Goal: Task Accomplishment & Management: Manage account settings

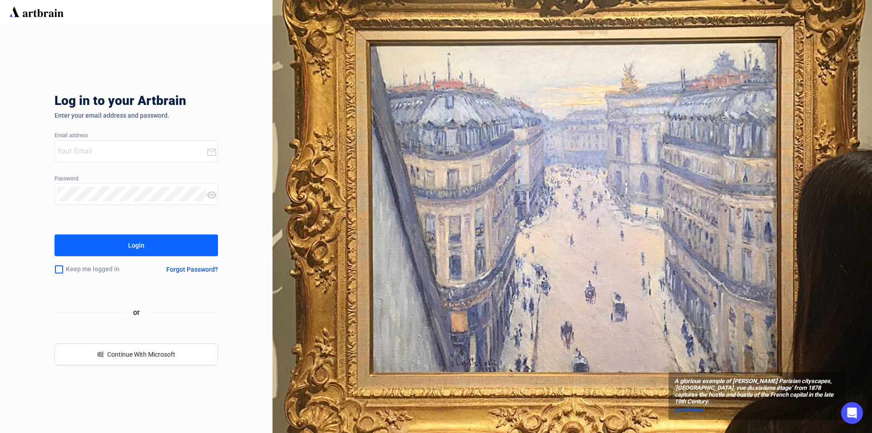
type input "[EMAIL_ADDRESS][DOMAIN_NAME]"
click at [134, 239] on div "Login" at bounding box center [136, 245] width 16 height 15
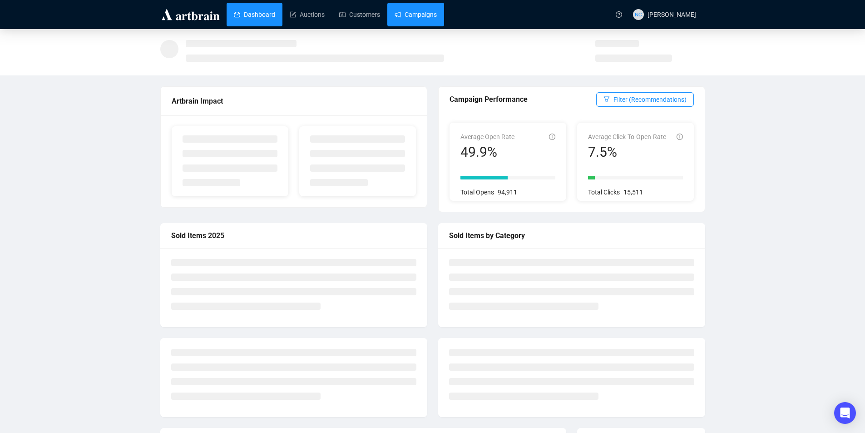
click at [424, 15] on link "Campaigns" at bounding box center [416, 15] width 42 height 24
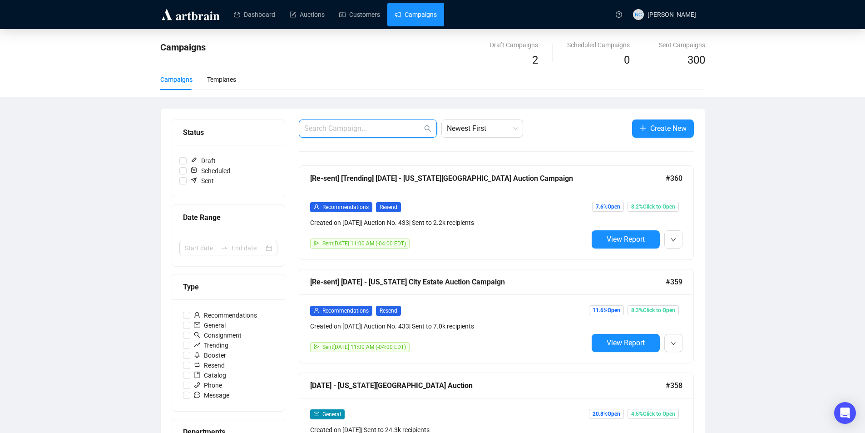
click at [375, 126] on input "text" at bounding box center [363, 128] width 118 height 11
type input "watch"
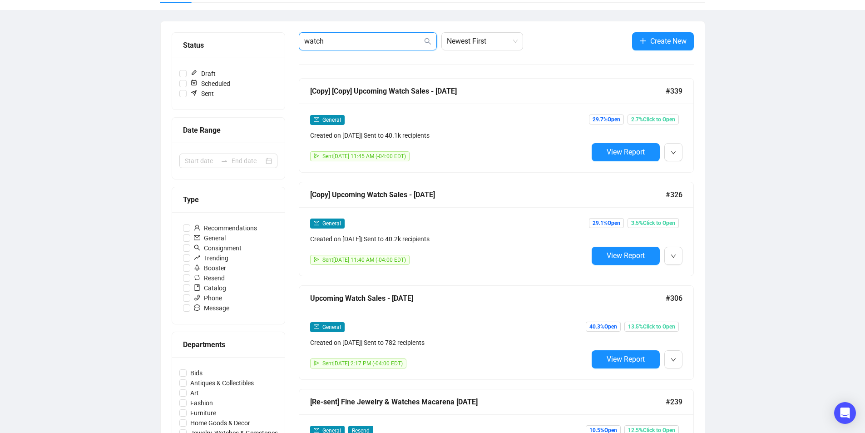
scroll to position [91, 0]
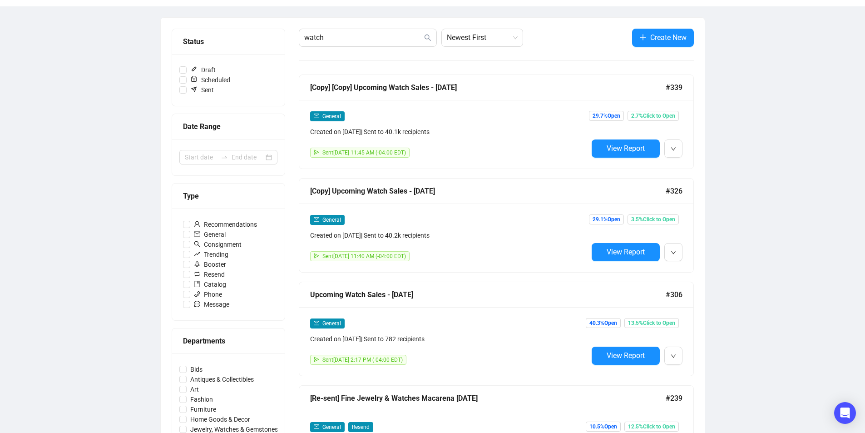
click at [510, 225] on div "General Created on [DATE] | Sent to 40.2k recipients" at bounding box center [449, 227] width 278 height 26
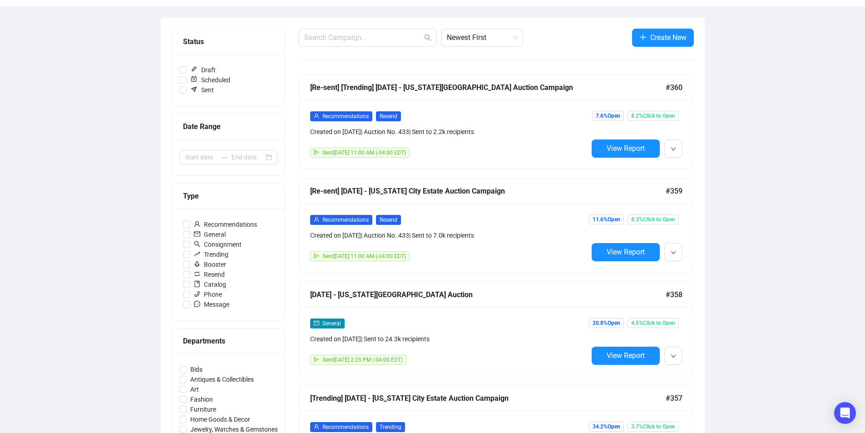
scroll to position [92, 0]
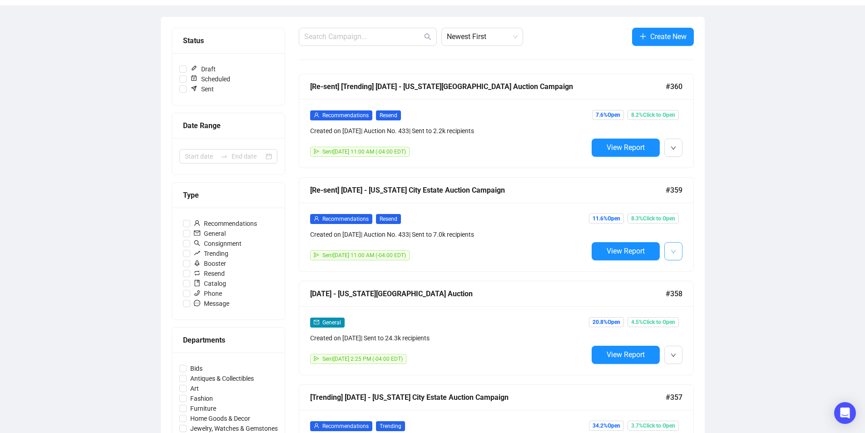
click at [674, 252] on icon "down" at bounding box center [673, 251] width 5 height 5
click at [697, 268] on span "Edit" at bounding box center [717, 270] width 71 height 10
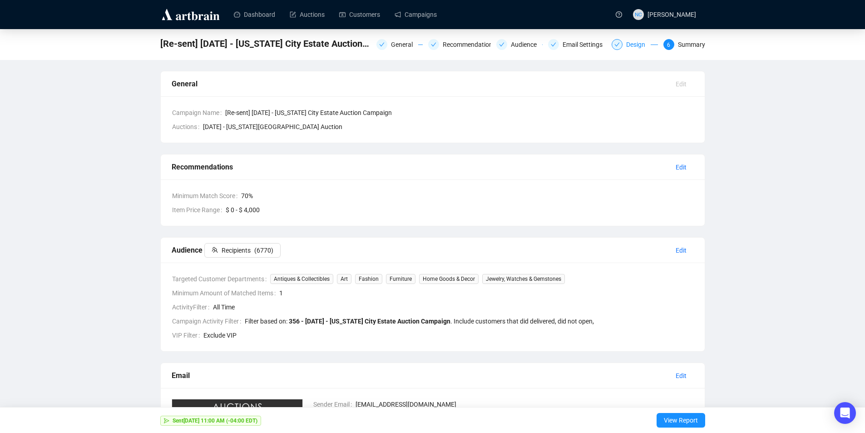
click at [632, 45] on div "Design" at bounding box center [638, 44] width 25 height 11
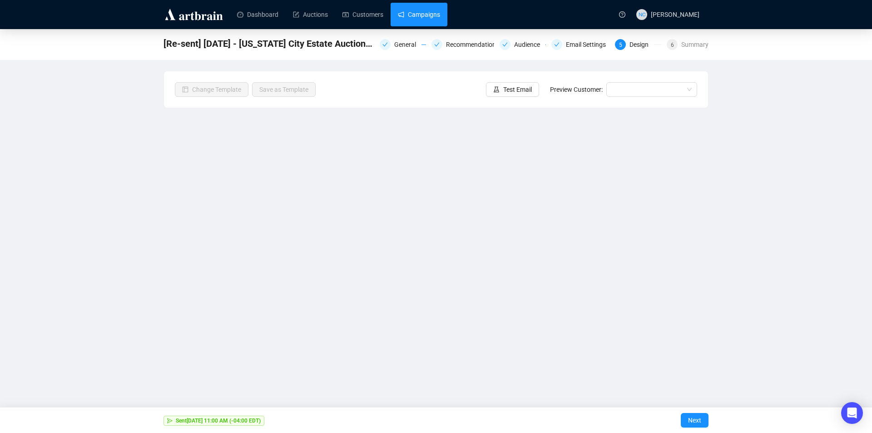
click at [423, 15] on link "Campaigns" at bounding box center [419, 15] width 42 height 24
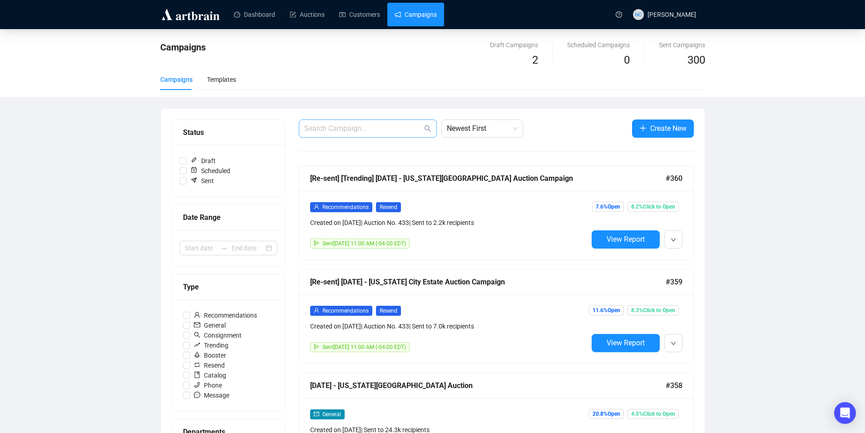
click at [355, 134] on span at bounding box center [368, 128] width 138 height 18
type input "watch"
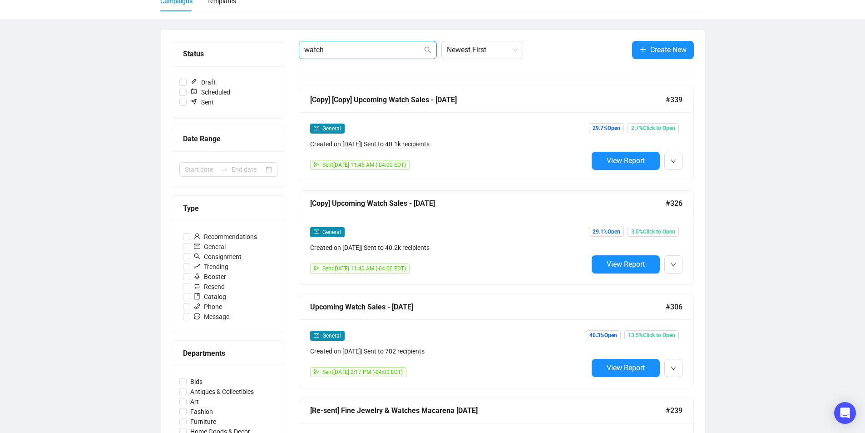
scroll to position [136, 0]
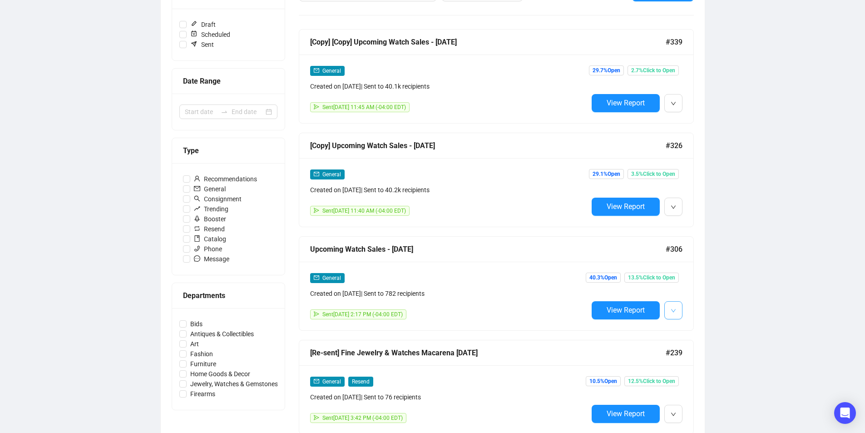
click at [676, 308] on icon "down" at bounding box center [673, 310] width 5 height 5
click at [694, 325] on span "Edit" at bounding box center [717, 329] width 71 height 10
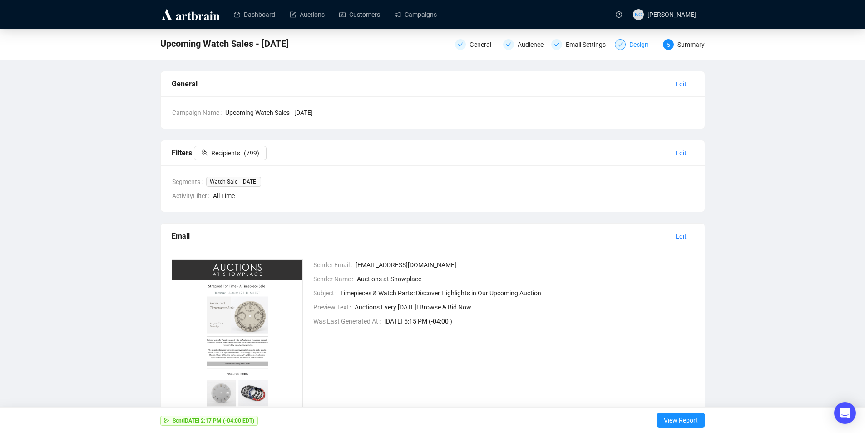
click at [644, 48] on div "Design" at bounding box center [641, 44] width 25 height 11
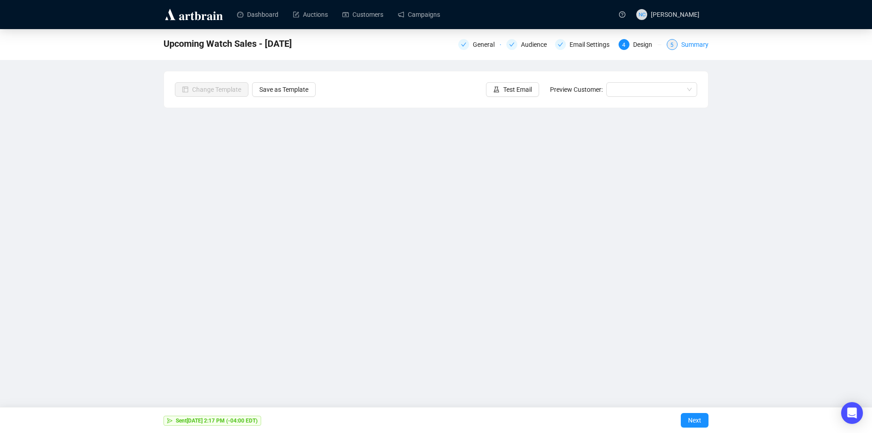
click at [697, 42] on div "Summary" at bounding box center [694, 44] width 27 height 11
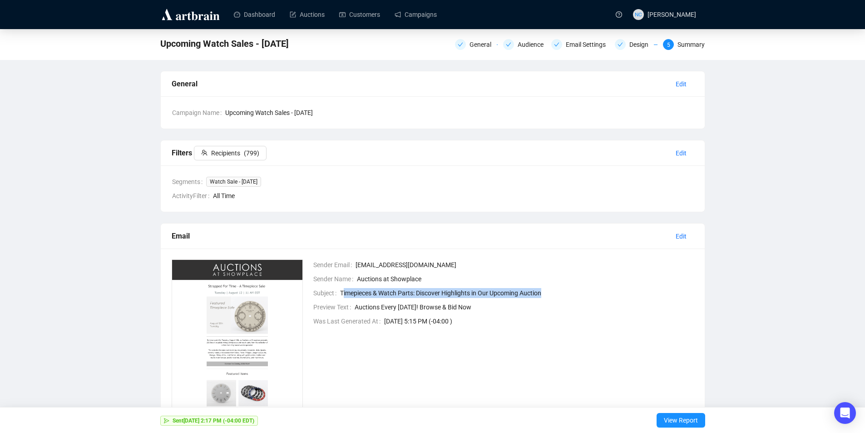
drag, startPoint x: 342, startPoint y: 291, endPoint x: 578, endPoint y: 299, distance: 236.7
click at [578, 299] on td "Subject Timepieces & Watch Parts: Discover Highlights in Our Upcoming Auction" at bounding box center [503, 294] width 381 height 14
copy span "imepieces & Watch Parts: Discover Highlights in Our Upcoming Auction"
click at [642, 44] on div "Design" at bounding box center [641, 44] width 25 height 11
